Goal: Information Seeking & Learning: Learn about a topic

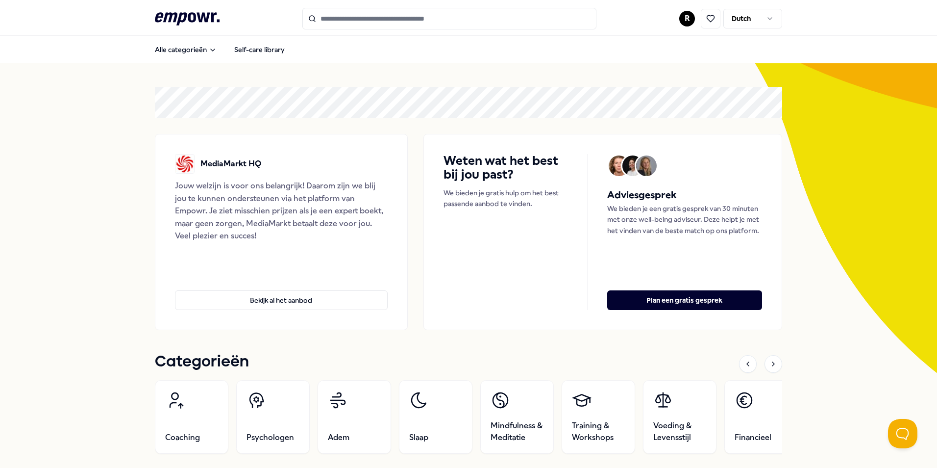
click at [483, 21] on input "Search for products, categories or subcategories" at bounding box center [450, 19] width 294 height 22
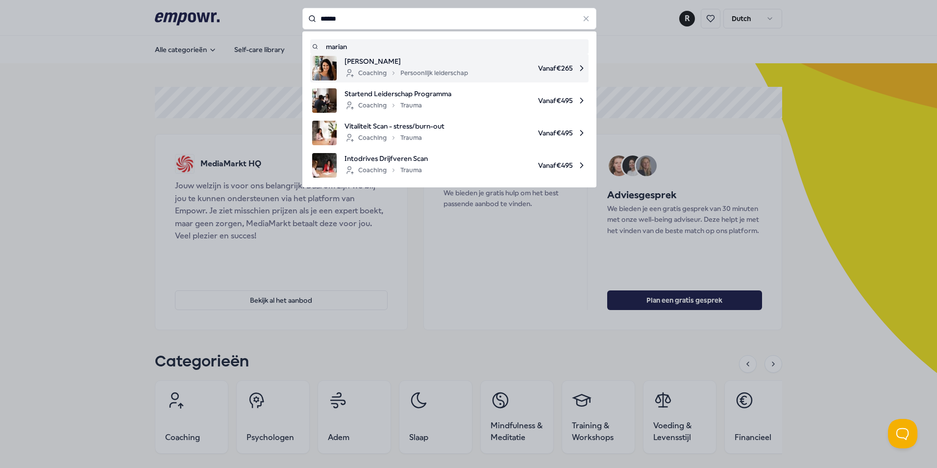
click at [520, 70] on span "Vanaf € 265" at bounding box center [531, 68] width 111 height 25
type input "******"
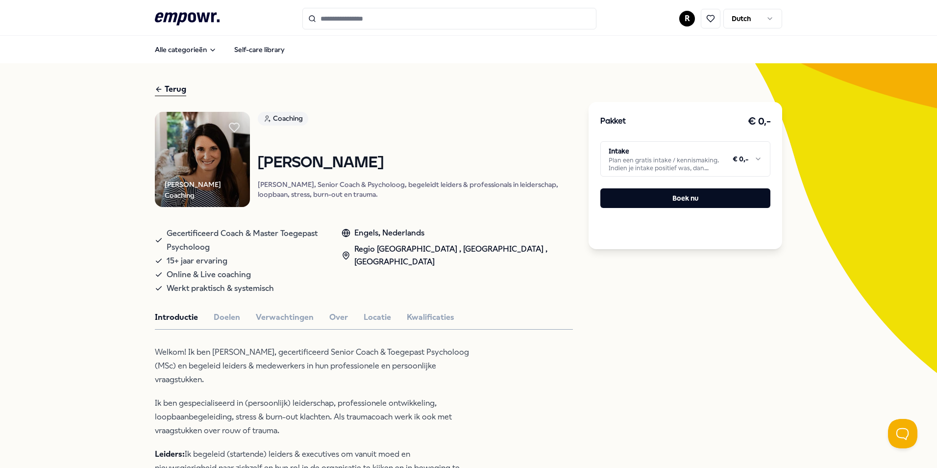
click at [754, 162] on html ".empowr-logo_svg__cls-1{fill:#03032f} R Dutch Alle categorieën Self-care librar…" at bounding box center [468, 234] width 937 height 468
click at [612, 392] on html ".empowr-logo_svg__cls-1{fill:#03032f} R Dutch Alle categorieën Self-care librar…" at bounding box center [468, 234] width 937 height 468
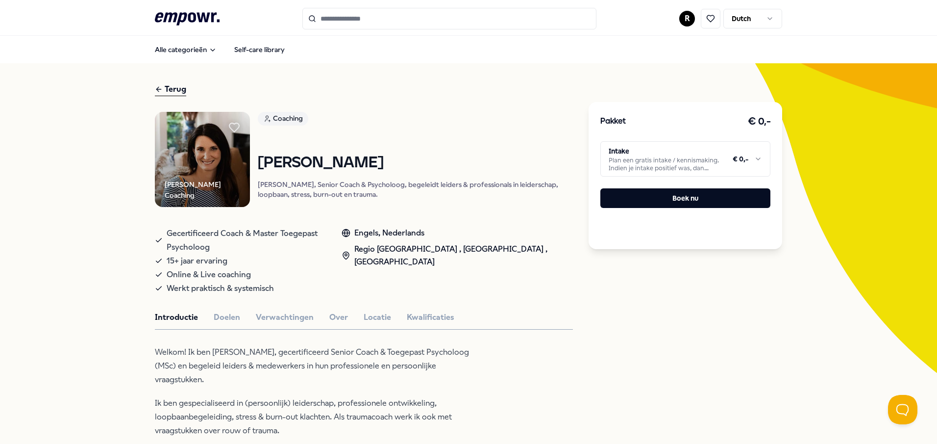
click at [755, 156] on html ".empowr-logo_svg__cls-1{fill:#03032f} R Dutch Alle categorieën Self-care librar…" at bounding box center [468, 222] width 937 height 444
